Goal: Task Accomplishment & Management: Use online tool/utility

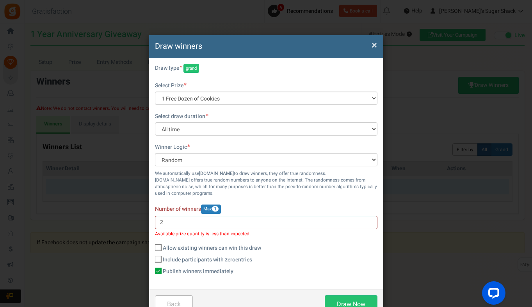
scroll to position [17, 0]
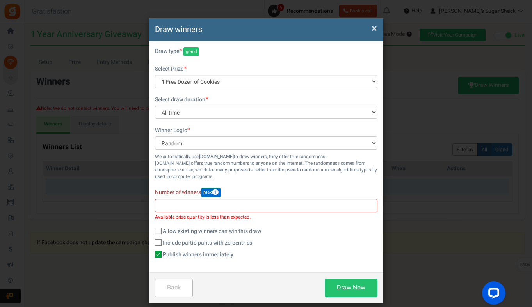
click at [213, 194] on span "Max 1" at bounding box center [211, 192] width 20 height 9
click at [215, 192] on span "1" at bounding box center [215, 192] width 7 height 5
click at [372, 28] on span "×" at bounding box center [373, 28] width 5 height 15
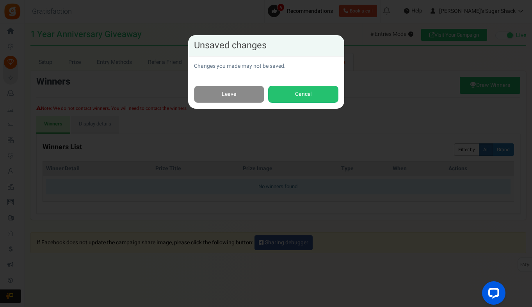
click at [229, 94] on link "Leave" at bounding box center [229, 95] width 70 height 18
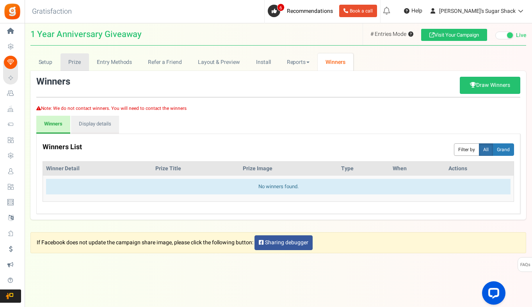
click at [76, 60] on link "Prize" at bounding box center [74, 62] width 28 height 18
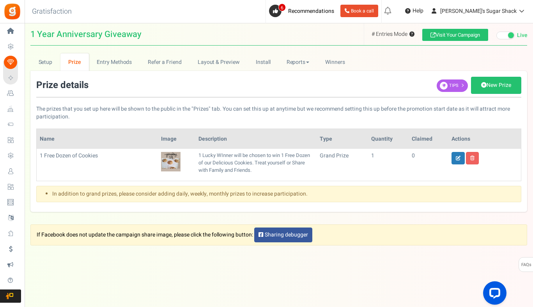
click at [371, 151] on td "1" at bounding box center [388, 165] width 41 height 32
click at [462, 158] on link at bounding box center [458, 158] width 13 height 12
type input "1 Free Dozen of Cookies"
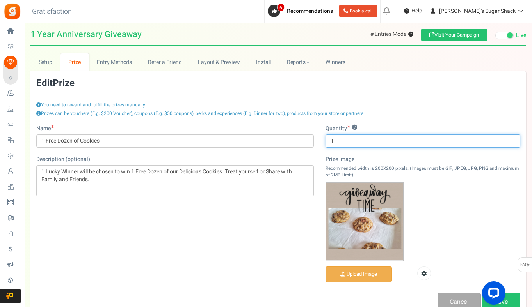
click at [346, 142] on input "1" at bounding box center [422, 141] width 195 height 13
type input "1"
type input "2"
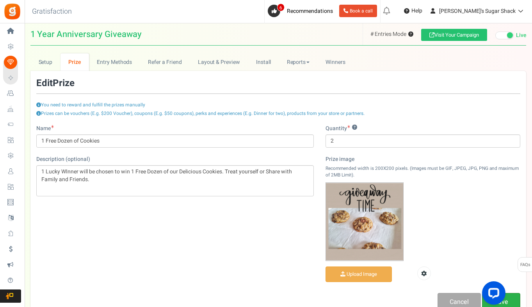
click at [512, 304] on link "Save" at bounding box center [501, 302] width 38 height 18
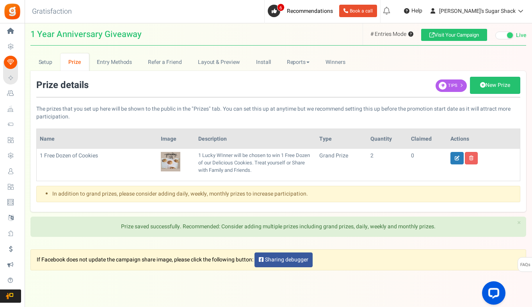
scroll to position [18, 0]
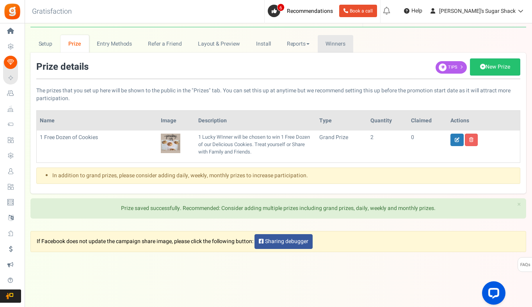
click at [344, 43] on span "Winners" at bounding box center [335, 44] width 20 height 8
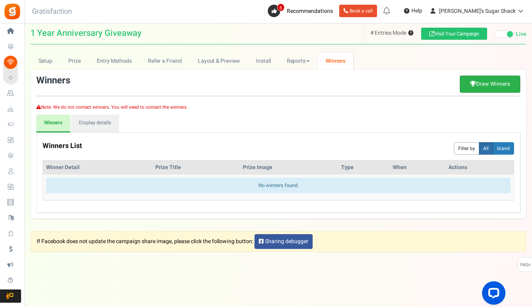
click at [497, 81] on link "Draw Winners" at bounding box center [490, 84] width 60 height 17
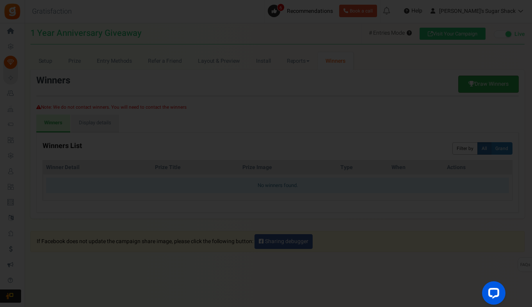
scroll to position [0, 0]
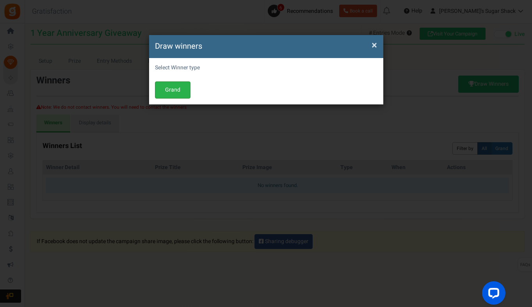
click at [175, 90] on button "Grand" at bounding box center [173, 90] width 36 height 17
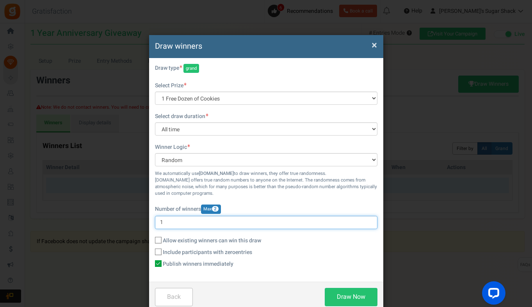
click at [199, 226] on input "1" at bounding box center [266, 222] width 222 height 13
type input "2"
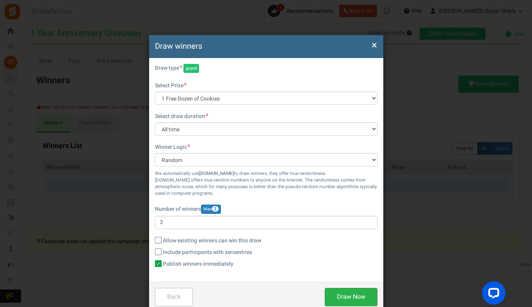
click at [347, 300] on button "Draw Now" at bounding box center [351, 297] width 53 height 18
checkbox input "false"
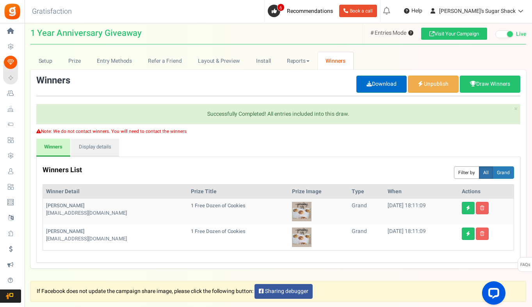
click at [375, 84] on link "Download" at bounding box center [381, 84] width 50 height 17
click at [89, 149] on link "Display details" at bounding box center [95, 148] width 48 height 18
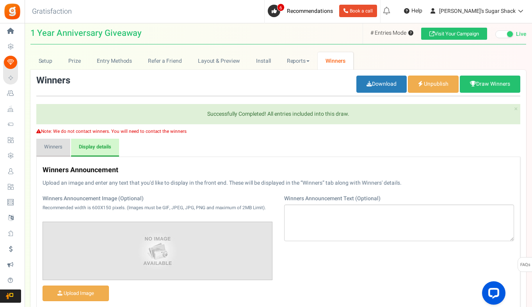
click at [54, 148] on link "Winners" at bounding box center [53, 148] width 34 height 18
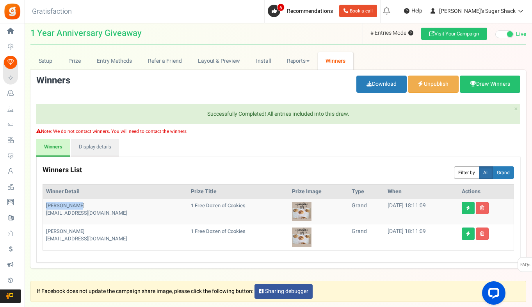
drag, startPoint x: 46, startPoint y: 206, endPoint x: 92, endPoint y: 206, distance: 45.6
click at [92, 206] on td "[PERSON_NAME] [EMAIL_ADDRESS][DOMAIN_NAME]" at bounding box center [115, 212] width 145 height 26
copy b "[PERSON_NAME]"
click at [81, 231] on td "[PERSON_NAME] [EMAIL_ADDRESS][DOMAIN_NAME]" at bounding box center [115, 238] width 145 height 26
drag, startPoint x: 80, startPoint y: 231, endPoint x: 47, endPoint y: 230, distance: 33.2
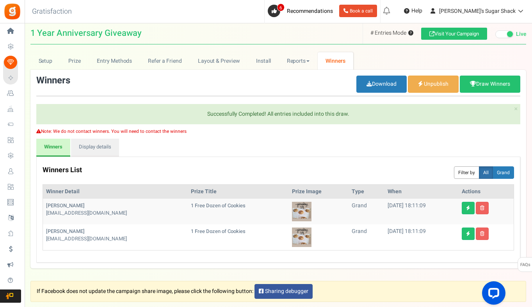
click at [47, 230] on b "[PERSON_NAME]" at bounding box center [65, 231] width 39 height 7
copy b "[PERSON_NAME]"
